Goal: Information Seeking & Learning: Learn about a topic

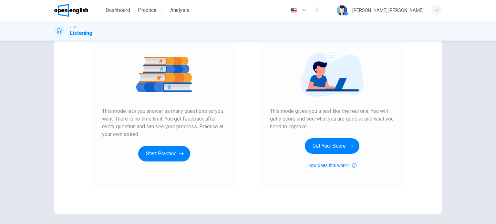
scroll to position [32, 0]
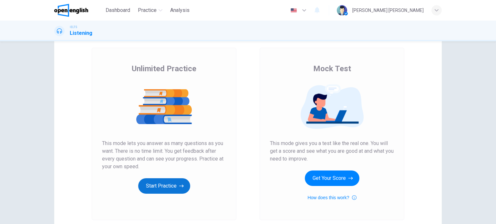
click at [168, 185] on button "Start Practice" at bounding box center [164, 186] width 52 height 15
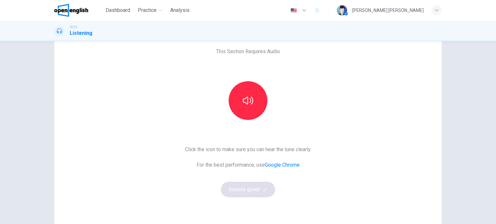
click at [360, 106] on div "This Section Requires Audio Click the icon to make sure you can hear the tune c…" at bounding box center [247, 134] width 387 height 224
click at [249, 97] on icon "button" at bounding box center [248, 101] width 10 height 8
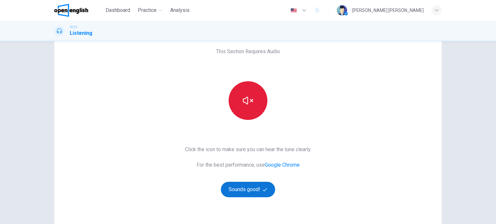
click at [251, 191] on button "Sounds good!" at bounding box center [248, 189] width 54 height 15
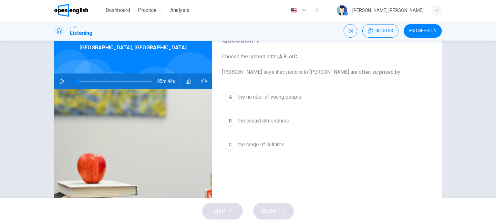
scroll to position [0, 0]
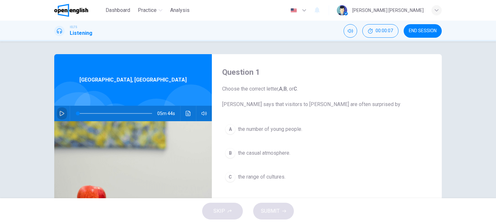
click at [60, 111] on icon "button" at bounding box center [62, 113] width 5 height 5
type input "*"
click at [298, 8] on img "button" at bounding box center [294, 10] width 8 height 5
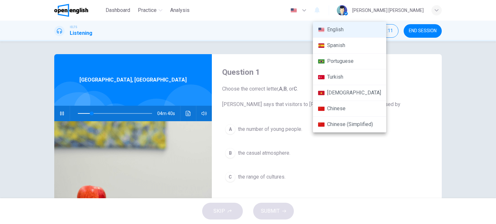
click at [438, 64] on div at bounding box center [248, 112] width 496 height 224
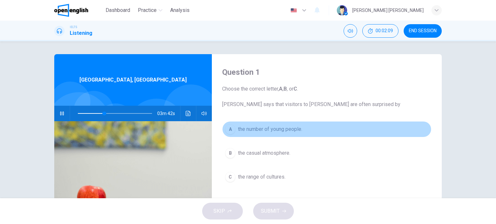
click at [298, 129] on span "the number of young people." at bounding box center [270, 130] width 64 height 8
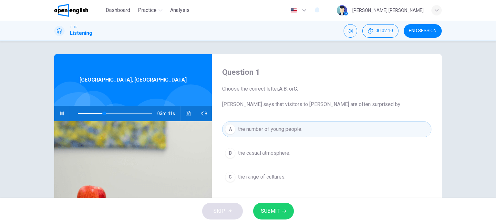
click at [273, 209] on span "SUBMIT" at bounding box center [270, 211] width 19 height 9
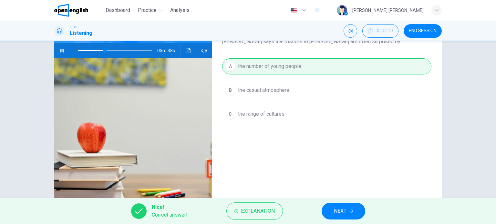
scroll to position [65, 0]
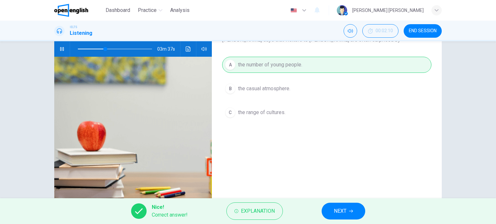
click at [342, 207] on span "NEXT" at bounding box center [340, 211] width 13 height 9
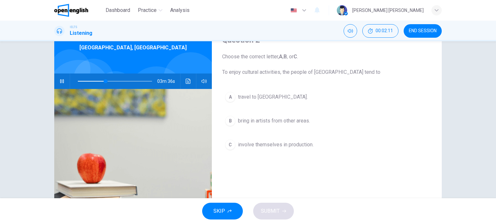
scroll to position [0, 0]
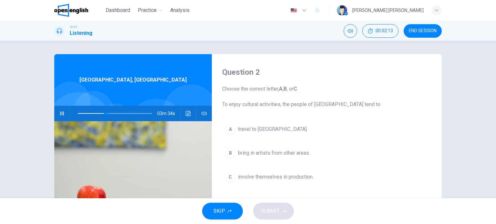
click at [175, 86] on div "[GEOGRAPHIC_DATA], [GEOGRAPHIC_DATA]" at bounding box center [133, 80] width 158 height 52
click at [60, 114] on icon "button" at bounding box center [62, 114] width 4 height 4
click at [266, 129] on span "travel to [GEOGRAPHIC_DATA]." at bounding box center [273, 130] width 70 height 8
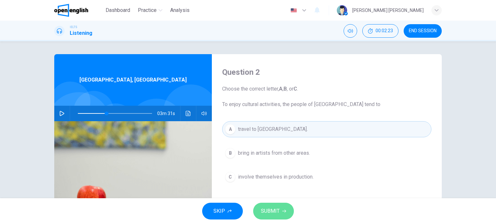
click at [284, 208] on button "SUBMIT" at bounding box center [273, 211] width 41 height 17
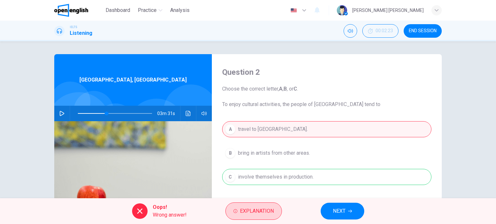
click at [261, 209] on span "Explanation" at bounding box center [257, 211] width 34 height 9
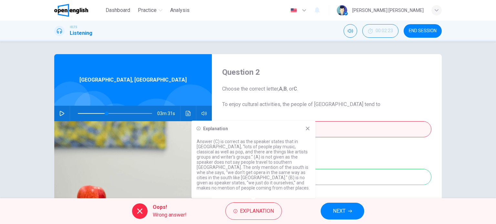
click at [305, 131] on icon at bounding box center [307, 128] width 5 height 5
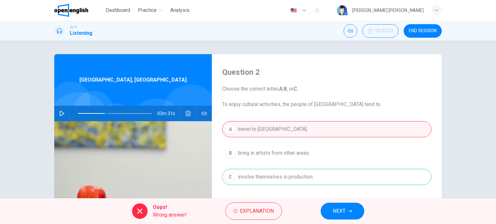
click at [248, 179] on div "A travel to southern [GEOGRAPHIC_DATA]. B bring in artists from other areas. C …" at bounding box center [326, 159] width 209 height 77
click at [256, 214] on span "Explanation" at bounding box center [257, 211] width 34 height 9
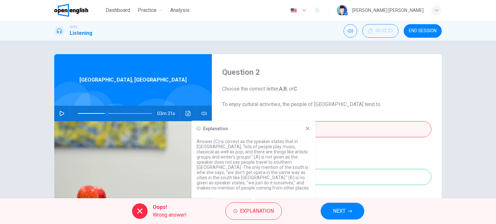
scroll to position [32, 0]
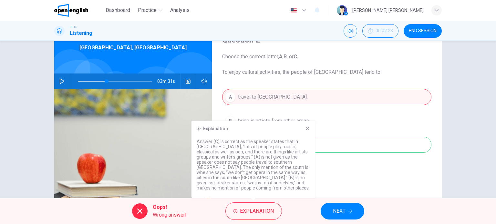
click at [341, 215] on span "NEXT" at bounding box center [339, 211] width 13 height 9
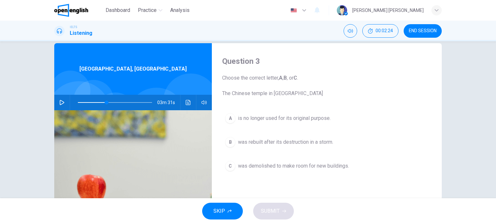
scroll to position [0, 0]
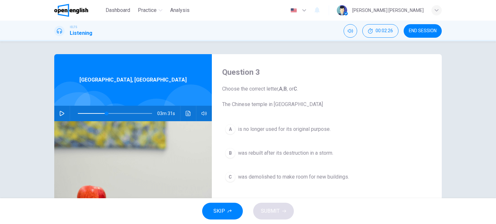
click at [98, 88] on div "[GEOGRAPHIC_DATA], [GEOGRAPHIC_DATA]" at bounding box center [133, 80] width 158 height 52
click at [60, 110] on button "button" at bounding box center [62, 113] width 10 height 15
click at [97, 112] on span at bounding box center [115, 113] width 74 height 9
click at [305, 153] on span "was rebuilt after its destruction in a storm." at bounding box center [285, 154] width 95 height 8
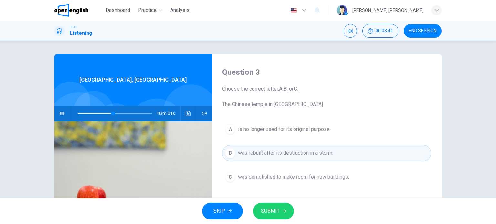
click at [279, 209] on span "SUBMIT" at bounding box center [270, 211] width 19 height 9
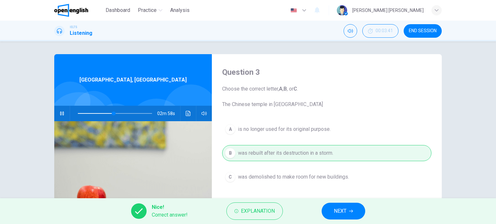
click at [340, 214] on span "NEXT" at bounding box center [340, 211] width 13 height 9
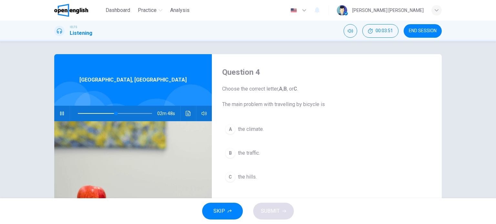
click at [245, 133] on span "the climate." at bounding box center [251, 130] width 26 height 8
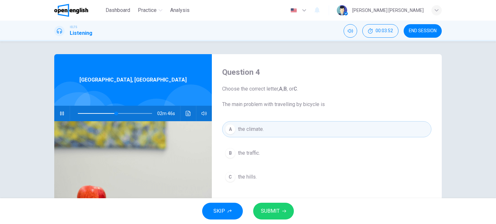
click at [271, 208] on span "SUBMIT" at bounding box center [270, 211] width 19 height 9
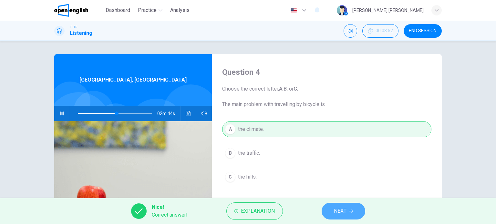
click at [343, 212] on span "NEXT" at bounding box center [340, 211] width 13 height 9
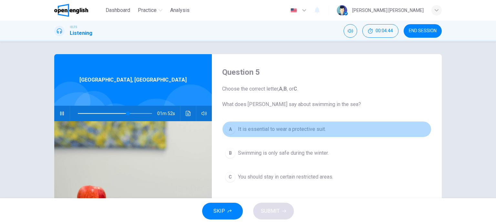
click at [305, 130] on span "It is essential to wear a protective suit." at bounding box center [282, 130] width 88 height 8
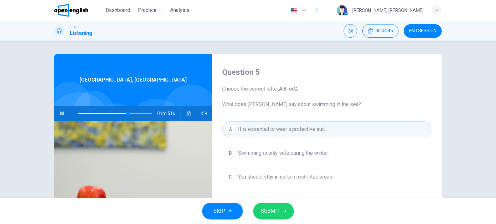
click at [284, 209] on button "SUBMIT" at bounding box center [273, 211] width 41 height 17
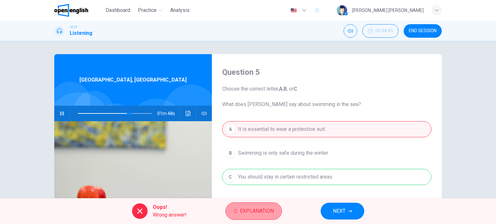
click at [256, 208] on span "Explanation" at bounding box center [257, 211] width 34 height 9
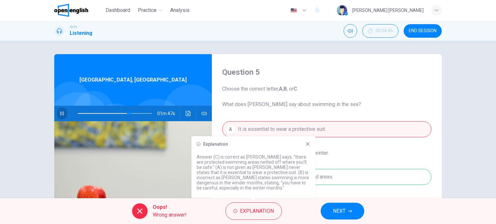
click at [59, 116] on icon "button" at bounding box center [61, 113] width 5 height 5
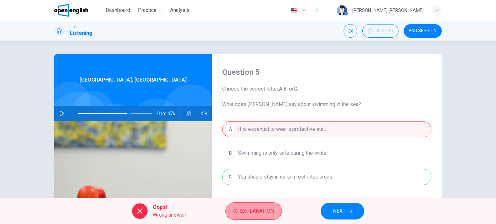
click at [259, 207] on span "Explanation" at bounding box center [257, 211] width 34 height 9
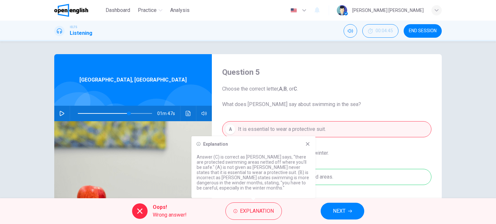
click at [336, 212] on span "NEXT" at bounding box center [339, 211] width 13 height 9
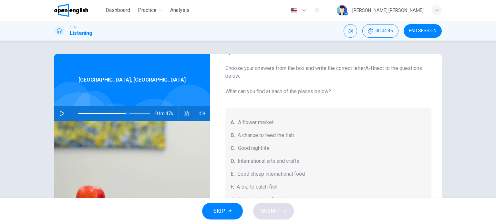
scroll to position [32, 0]
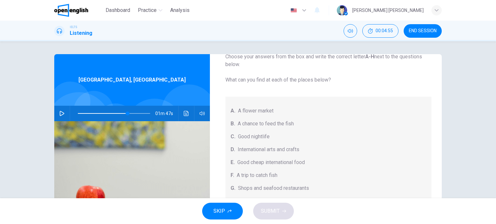
click at [115, 72] on div "[GEOGRAPHIC_DATA], [GEOGRAPHIC_DATA]" at bounding box center [132, 80] width 156 height 52
click at [59, 116] on button "button" at bounding box center [62, 113] width 10 height 15
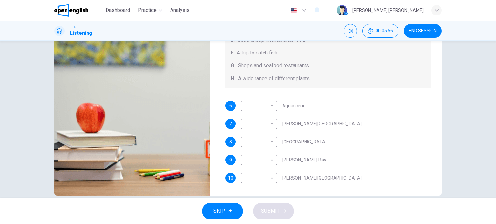
scroll to position [93, 0]
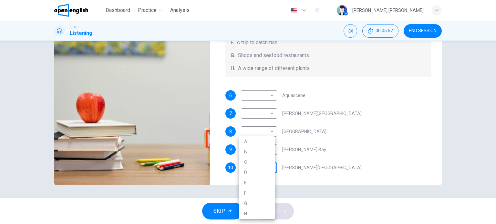
click at [254, 171] on body "This site uses cookies, as explained in our Privacy Policy . If you agree to th…" at bounding box center [248, 112] width 496 height 224
click at [250, 181] on li "E" at bounding box center [257, 183] width 36 height 10
type input "**"
type input "*"
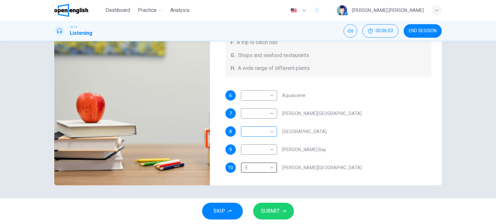
click at [272, 131] on body "This site uses cookies, as explained in our Privacy Policy . If you agree to th…" at bounding box center [248, 112] width 496 height 224
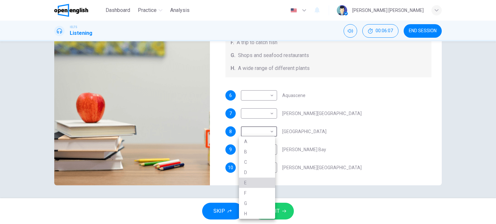
click at [256, 180] on li "E" at bounding box center [257, 183] width 36 height 10
type input "**"
type input "*"
click at [258, 168] on body "This site uses cookies, as explained in our Privacy Policy . If you agree to th…" at bounding box center [248, 112] width 496 height 224
click at [252, 203] on li "G" at bounding box center [257, 204] width 36 height 10
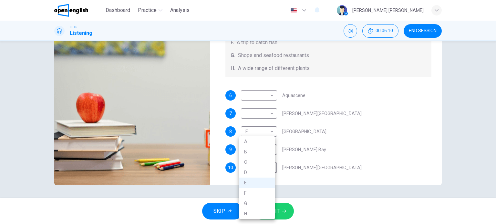
type input "**"
type input "*"
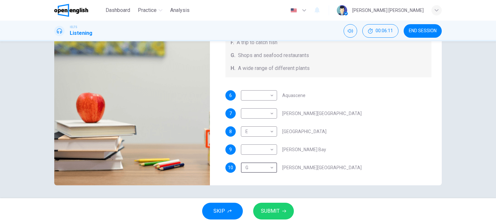
click at [337, 148] on div "9 ​ ​ [PERSON_NAME] Bay" at bounding box center [328, 150] width 206 height 10
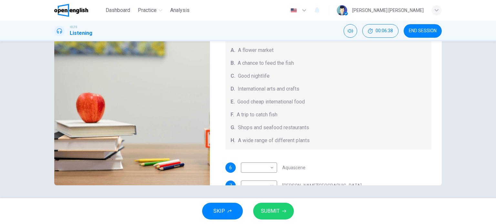
scroll to position [65, 0]
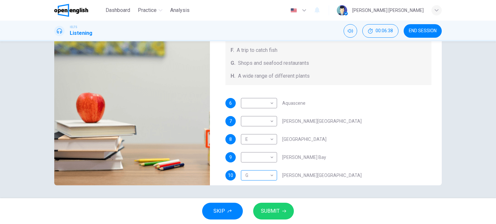
click at [250, 176] on body "This site uses cookies, as explained in our Privacy Policy . If you agree to th…" at bounding box center [248, 112] width 496 height 224
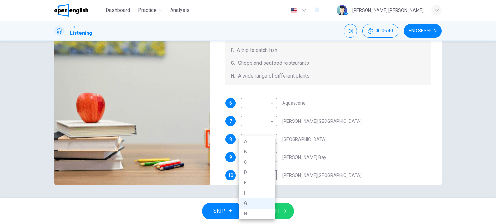
click at [255, 165] on li "C" at bounding box center [257, 162] width 36 height 10
type input "**"
type input "*"
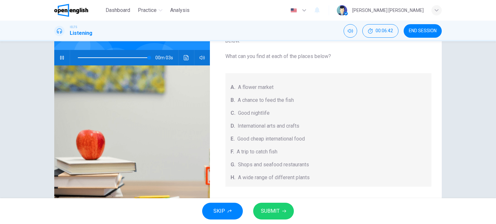
scroll to position [28, 0]
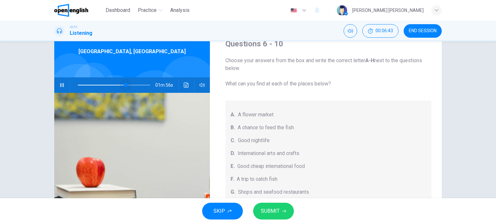
click at [124, 85] on span at bounding box center [102, 85] width 48 height 1
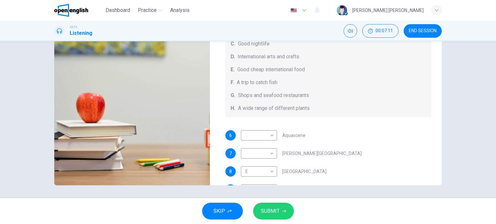
scroll to position [0, 0]
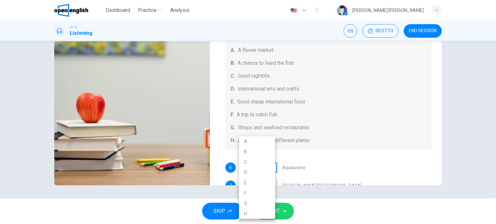
click at [255, 167] on body "This site uses cookies, as explained in our Privacy Policy . If you agree to th…" at bounding box center [248, 112] width 496 height 224
click at [253, 153] on li "B" at bounding box center [257, 152] width 36 height 10
type input "**"
type input "*"
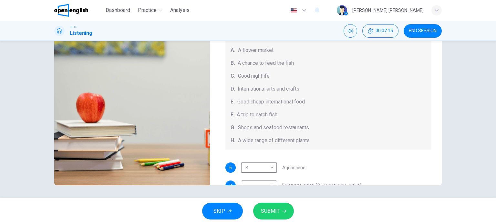
click at [356, 159] on div "Questions 6 - 10 Choose your answers from the box and write the correct letter …" at bounding box center [328, 73] width 227 height 224
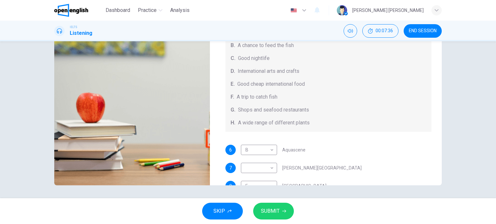
scroll to position [32, 0]
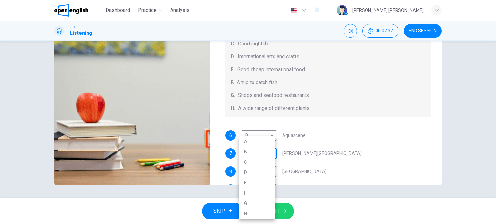
click at [261, 152] on body "This site uses cookies, as explained in our Privacy Policy . If you agree to th…" at bounding box center [248, 112] width 496 height 224
click at [253, 182] on li "E" at bounding box center [257, 183] width 36 height 10
type input "**"
type input "*"
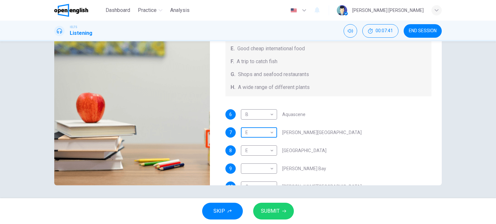
scroll to position [65, 0]
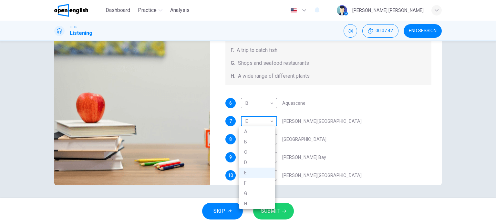
click at [259, 122] on body "This site uses cookies, as explained in our Privacy Policy . If you agree to th…" at bounding box center [248, 112] width 496 height 224
click at [258, 192] on li "G" at bounding box center [257, 194] width 36 height 10
type input "**"
type input "*"
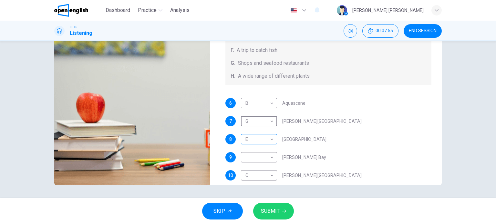
scroll to position [32, 0]
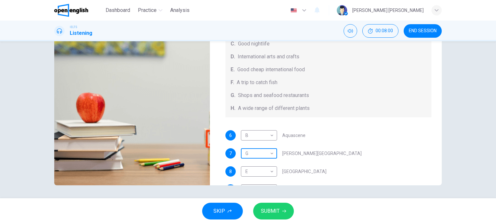
click at [262, 158] on body "This site uses cookies, as explained in our Privacy Policy . If you agree to th…" at bounding box center [248, 112] width 496 height 224
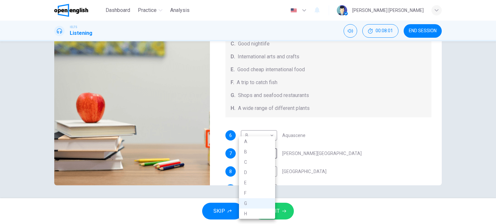
click at [261, 181] on li "E" at bounding box center [257, 183] width 36 height 10
type input "**"
type input "*"
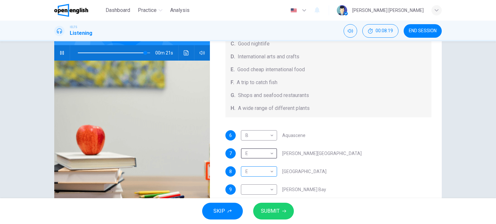
scroll to position [72, 0]
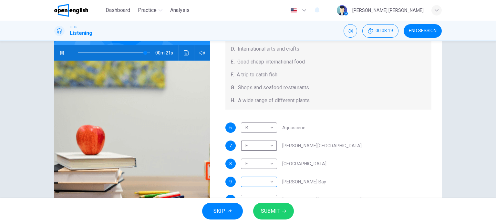
click at [258, 178] on body "This site uses cookies, as explained in our Privacy Policy . If you agree to th…" at bounding box center [248, 112] width 496 height 224
click at [262, 216] on li "H" at bounding box center [257, 214] width 36 height 10
type input "**"
type input "*"
click at [120, 52] on span at bounding box center [114, 52] width 72 height 9
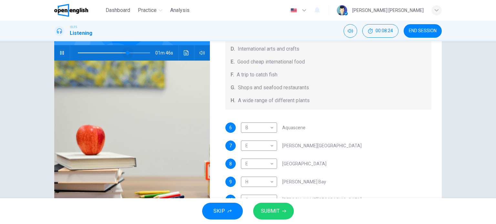
click at [126, 52] on span at bounding box center [128, 53] width 4 height 4
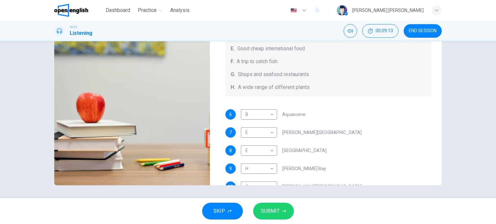
scroll to position [65, 0]
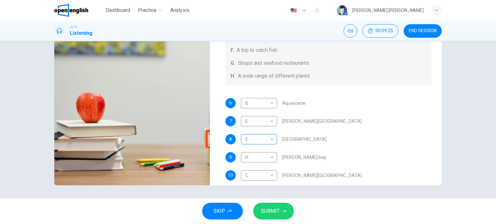
click at [271, 138] on body "This site uses cookies, as explained in our Privacy Policy . If you agree to th…" at bounding box center [248, 112] width 496 height 224
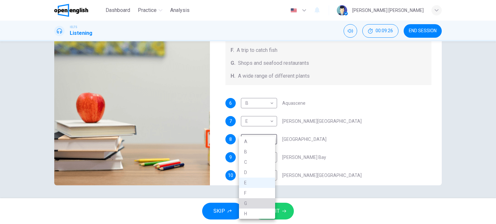
click at [256, 206] on li "G" at bounding box center [257, 204] width 36 height 10
type input "**"
type input "*"
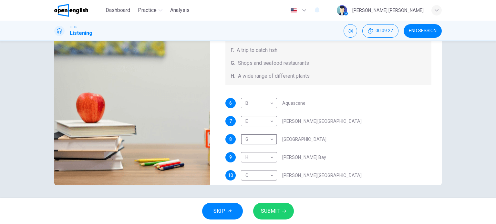
click at [353, 137] on div "8 G * ​ [GEOGRAPHIC_DATA]" at bounding box center [328, 139] width 206 height 10
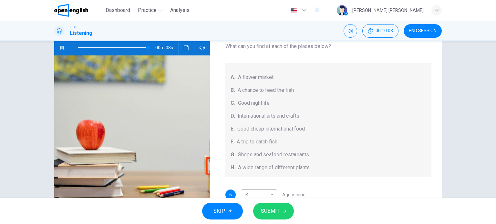
scroll to position [28, 0]
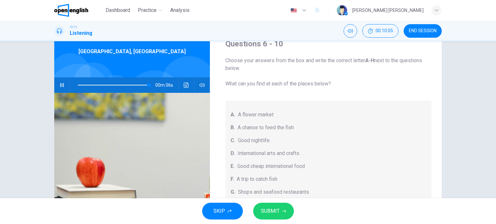
click at [138, 85] on span at bounding box center [114, 85] width 72 height 9
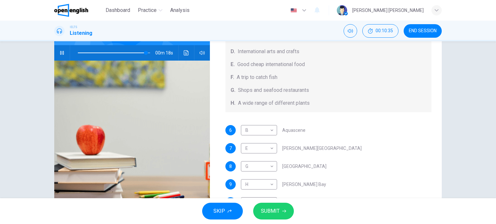
scroll to position [72, 0]
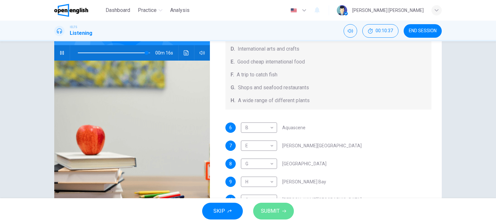
click at [281, 212] on button "SUBMIT" at bounding box center [273, 211] width 41 height 17
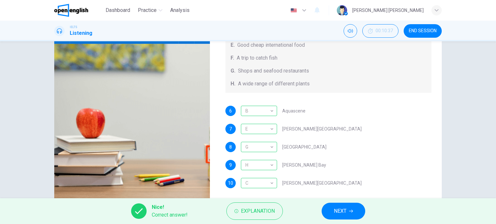
scroll to position [93, 0]
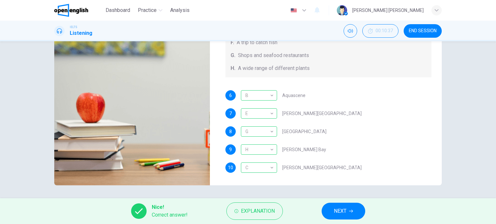
type input "**"
click at [339, 208] on span "NEXT" at bounding box center [340, 211] width 13 height 9
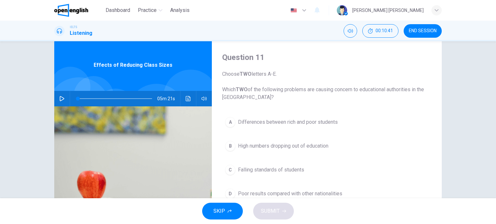
scroll to position [0, 0]
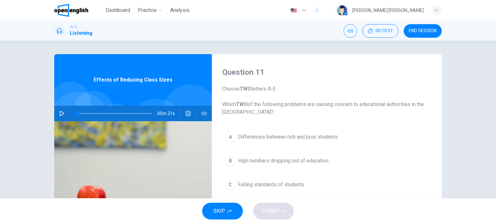
click at [429, 32] on span "END SESSION" at bounding box center [423, 30] width 28 height 5
